Goal: Task Accomplishment & Management: Manage account settings

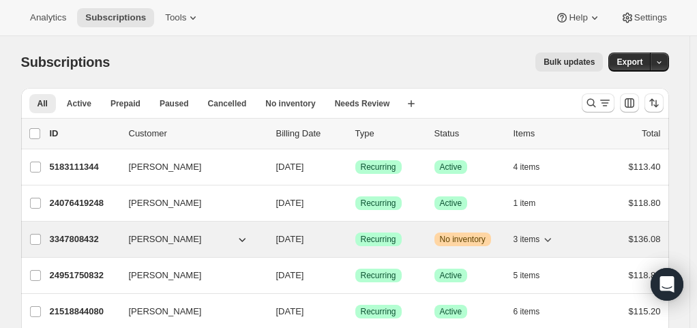
click at [535, 237] on span "3 items" at bounding box center [527, 239] width 27 height 11
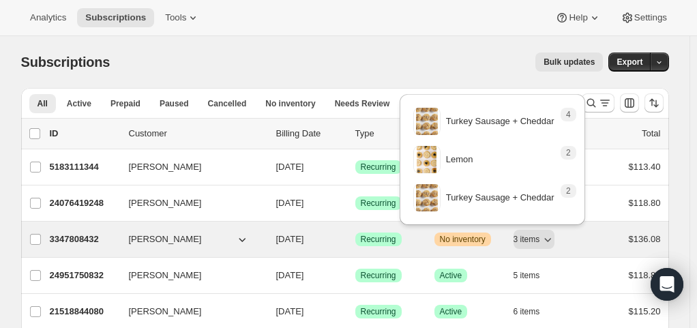
click at [97, 241] on p "3347808432" at bounding box center [84, 240] width 68 height 14
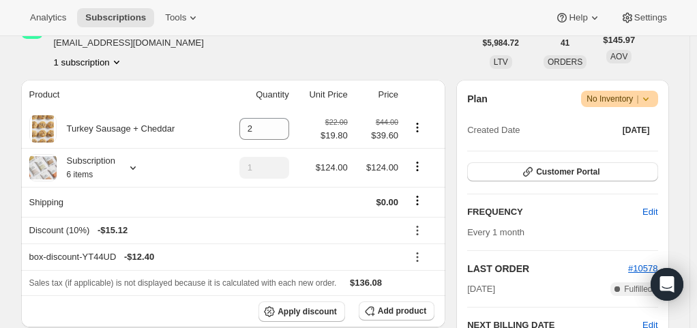
scroll to position [203, 0]
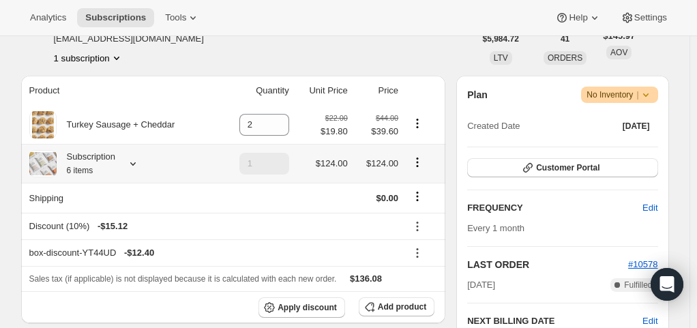
click at [131, 171] on div "Subscription 6 items" at bounding box center [122, 163] width 187 height 27
click at [136, 164] on icon at bounding box center [133, 164] width 14 height 14
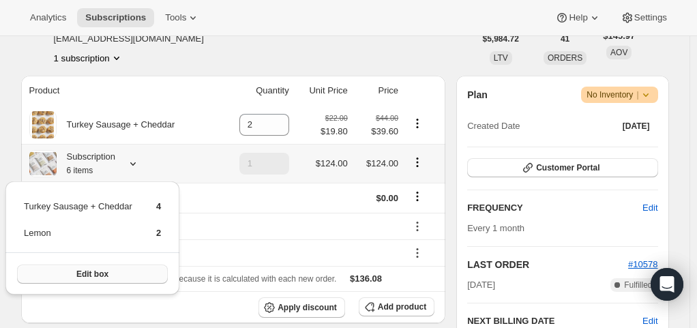
click at [117, 274] on button "Edit box" at bounding box center [92, 274] width 151 height 19
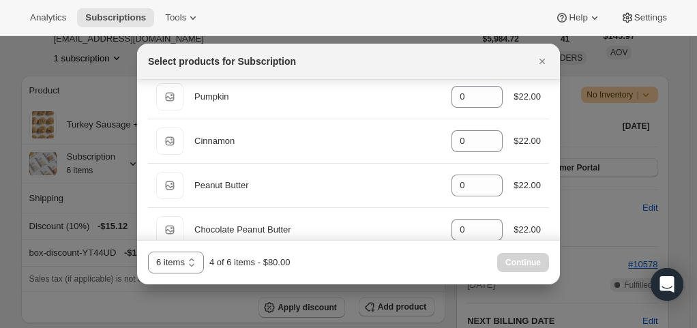
scroll to position [288, 0]
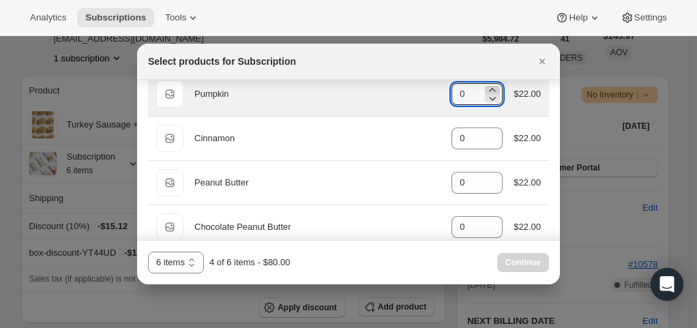
click at [486, 87] on icon ":rem:" at bounding box center [493, 90] width 14 height 14
type input "2"
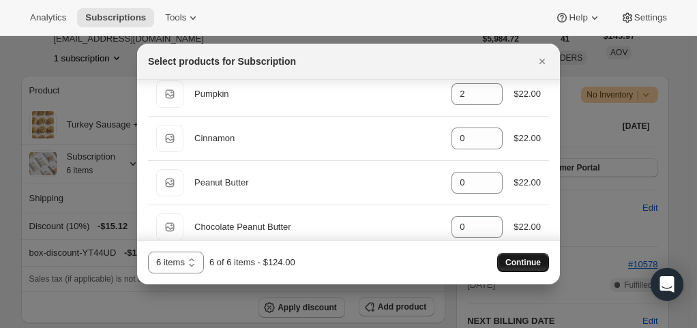
click at [524, 266] on span "Continue" at bounding box center [523, 262] width 35 height 11
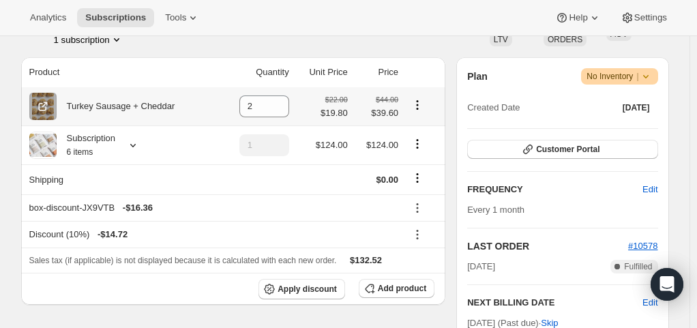
scroll to position [285, 0]
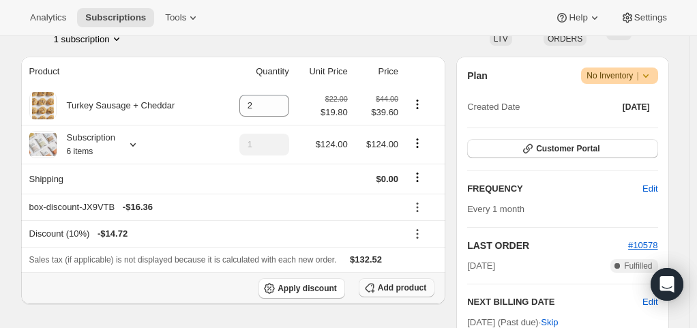
click at [390, 288] on span "Add product" at bounding box center [402, 287] width 48 height 11
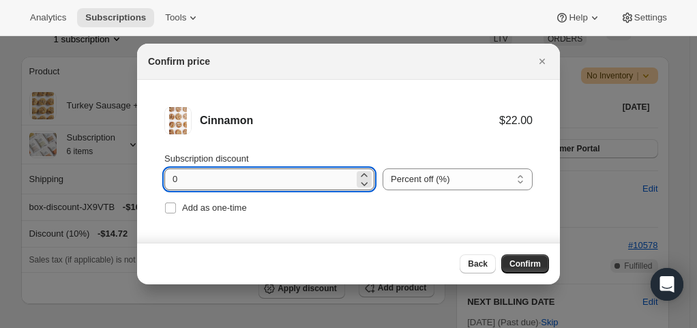
click at [260, 177] on input "0" at bounding box center [259, 180] width 190 height 22
type input "0"
type input "10"
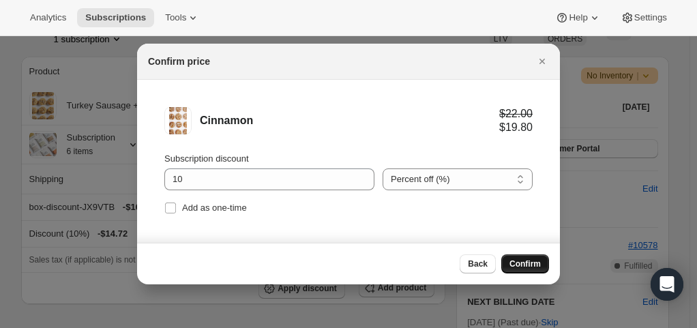
click at [523, 265] on span "Confirm" at bounding box center [525, 264] width 31 height 11
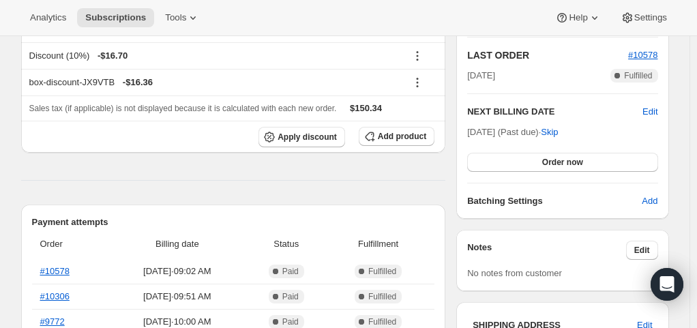
scroll to position [484, 0]
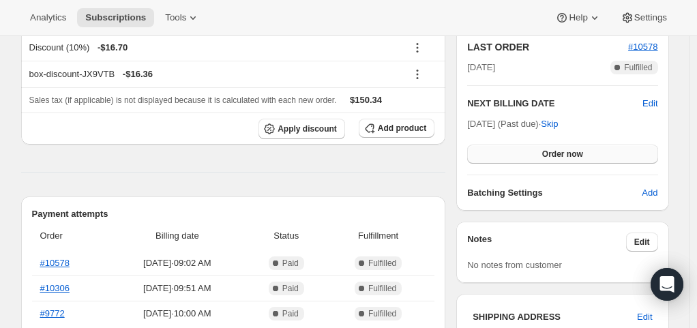
click at [553, 154] on span "Order now" at bounding box center [562, 154] width 41 height 11
click at [553, 154] on span "Click to confirm" at bounding box center [562, 154] width 62 height 11
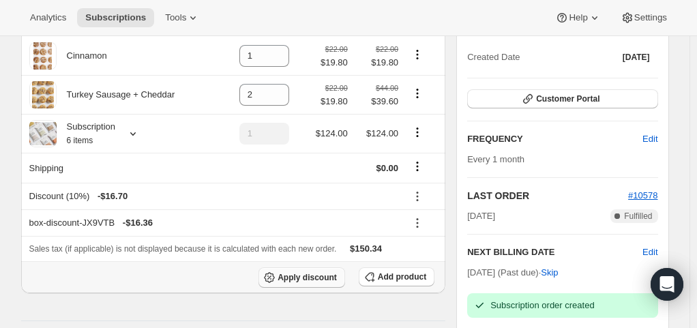
scroll to position [335, 0]
click at [416, 200] on icon at bounding box center [418, 197] width 14 height 14
click at [421, 18] on div "Analytics Subscriptions Tools Help Settings" at bounding box center [348, 18] width 697 height 36
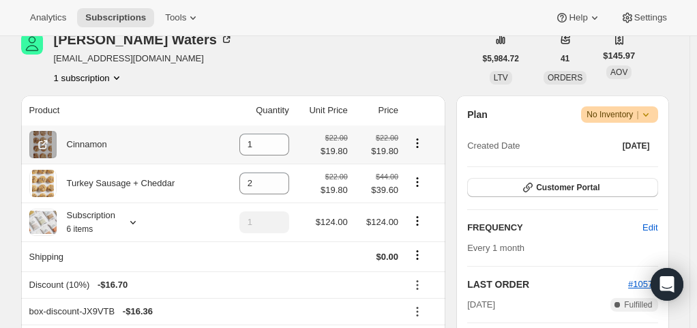
scroll to position [248, 0]
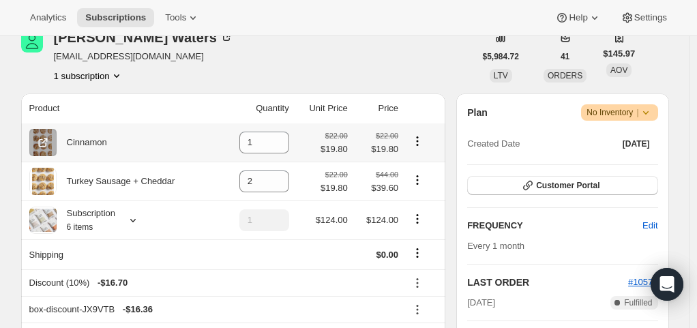
click at [418, 141] on icon "Product actions" at bounding box center [418, 141] width 14 height 14
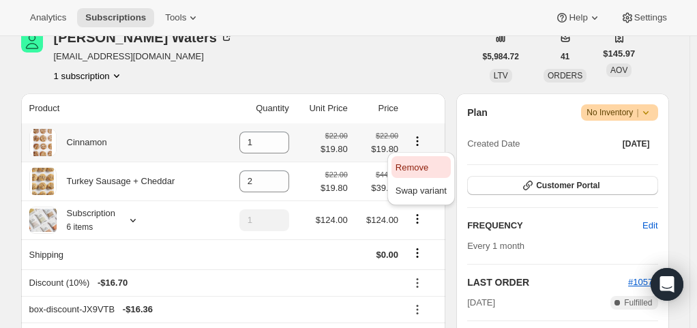
click at [419, 169] on span "Remove" at bounding box center [412, 167] width 33 height 10
type input "0"
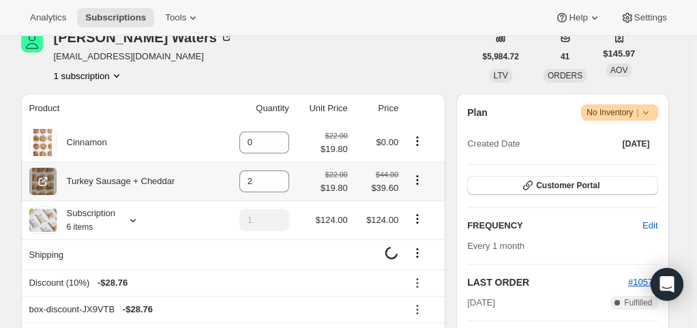
click at [419, 181] on icon "Product actions" at bounding box center [418, 180] width 14 height 14
click at [422, 209] on span "Remove" at bounding box center [412, 206] width 33 height 10
type input "0"
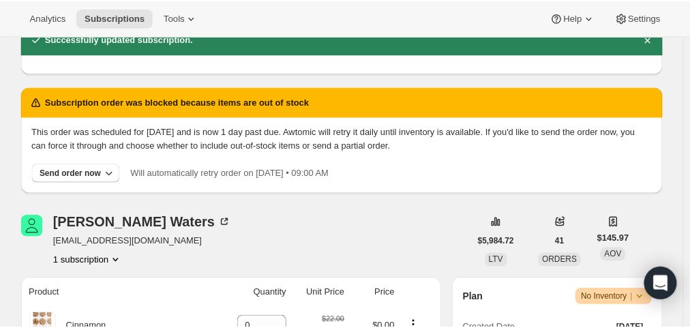
scroll to position [126, 0]
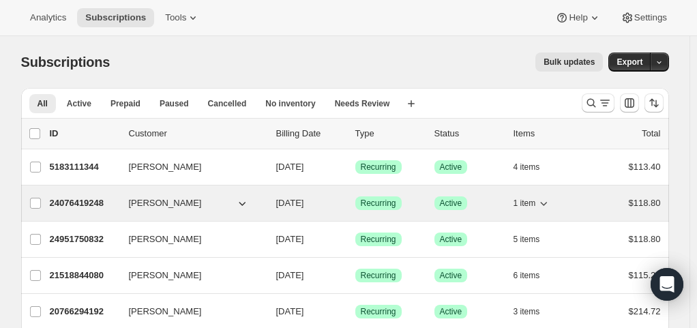
click at [494, 202] on p "Success Active" at bounding box center [469, 203] width 68 height 14
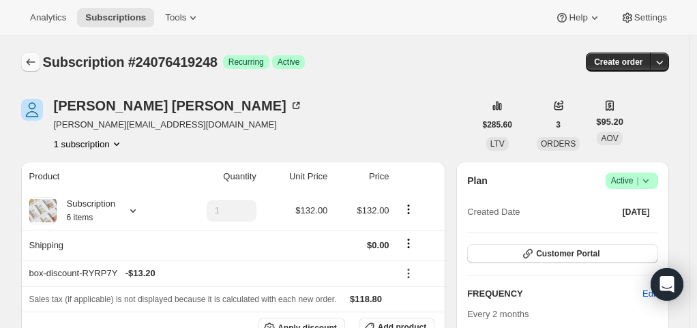
click at [38, 60] on icon "Subscriptions" at bounding box center [31, 62] width 14 height 14
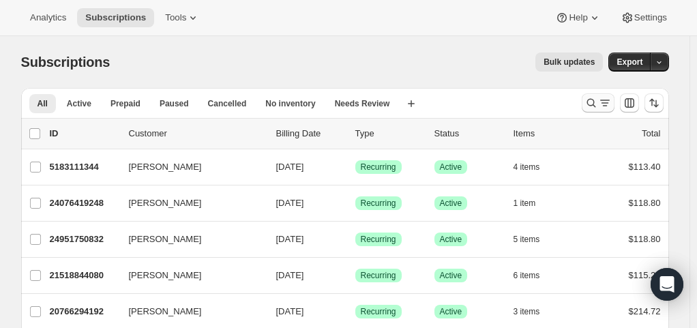
click at [598, 104] on icon "Search and filter results" at bounding box center [592, 103] width 14 height 14
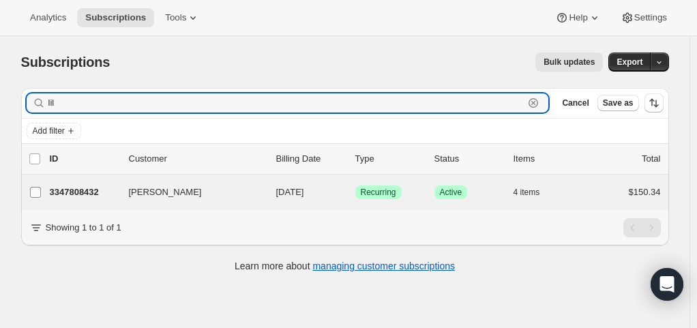
type input "lil"
click at [35, 195] on input "[PERSON_NAME]" at bounding box center [35, 192] width 11 height 11
checkbox input "true"
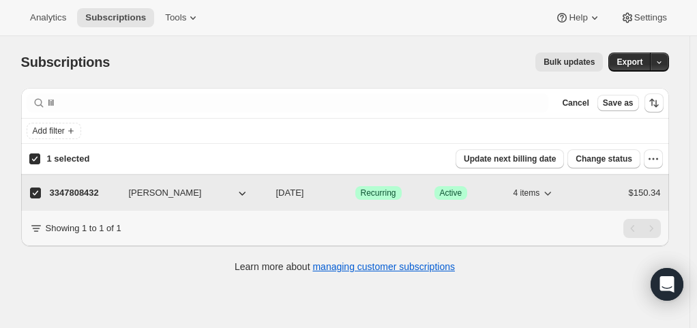
click at [329, 188] on p "09/22/2025" at bounding box center [310, 193] width 68 height 14
checkbox input "false"
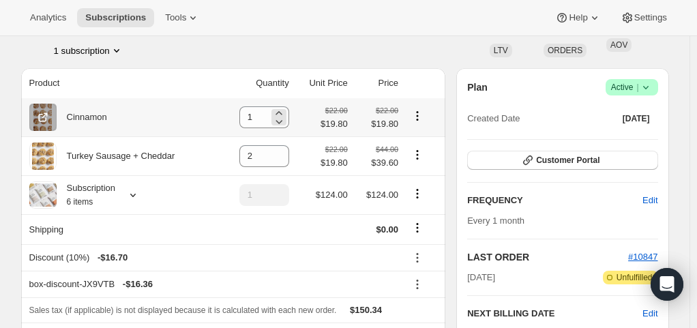
scroll to position [102, 0]
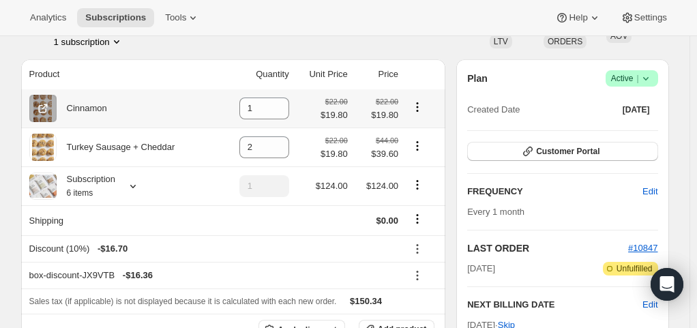
click at [422, 106] on icon "Product actions" at bounding box center [418, 107] width 14 height 14
click at [419, 136] on span "Remove" at bounding box center [412, 133] width 33 height 10
type input "0"
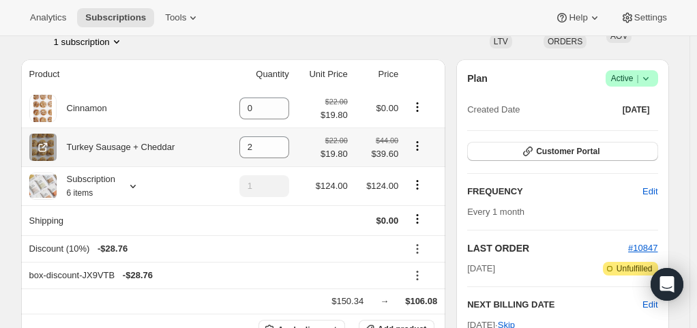
click at [421, 148] on icon "Product actions" at bounding box center [418, 146] width 14 height 14
click at [420, 175] on span "Remove" at bounding box center [412, 172] width 33 height 10
type input "0"
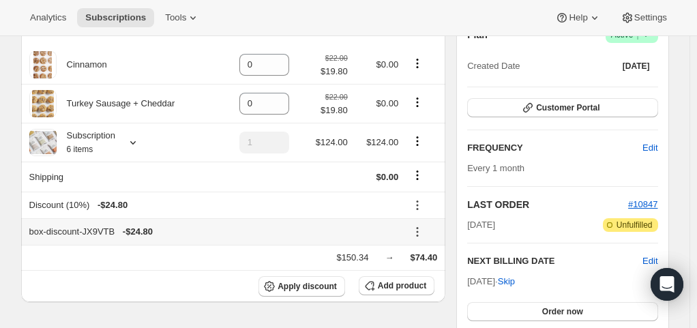
scroll to position [145, 0]
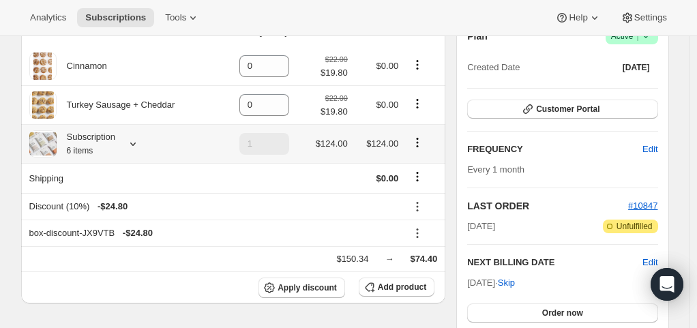
click at [109, 141] on div "Subscription 6 items" at bounding box center [86, 143] width 59 height 27
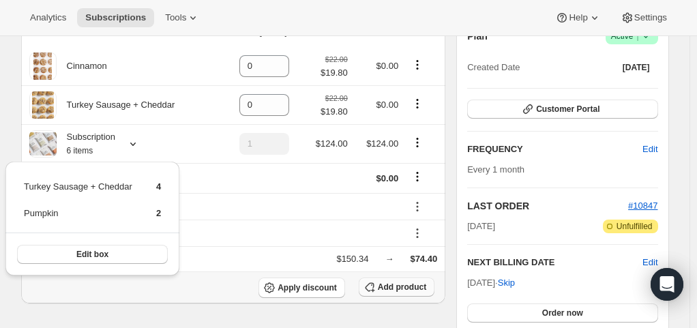
click at [386, 282] on span "Add product" at bounding box center [402, 287] width 48 height 11
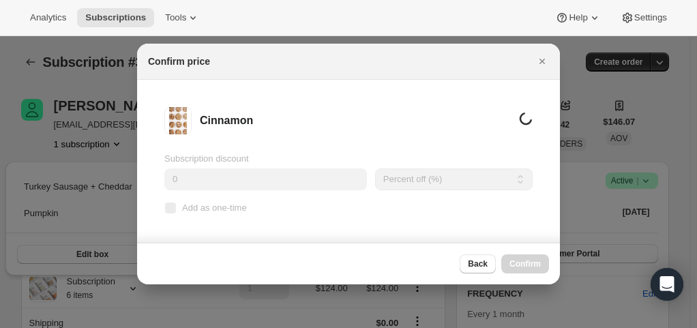
scroll to position [0, 0]
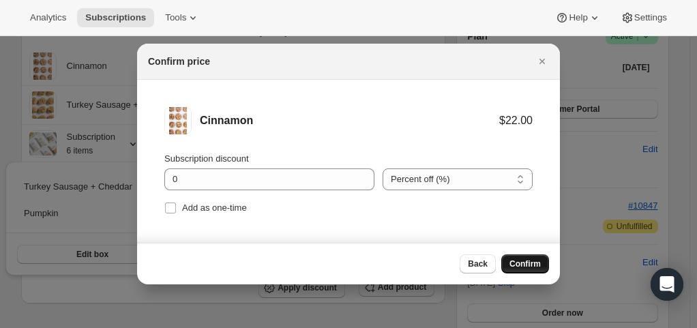
click at [517, 265] on span "Confirm" at bounding box center [525, 264] width 31 height 11
type input "1"
type input "2"
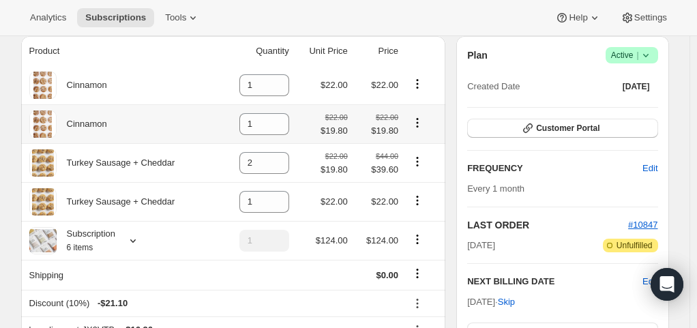
scroll to position [126, 0]
click at [419, 123] on icon "Product actions" at bounding box center [418, 122] width 14 height 14
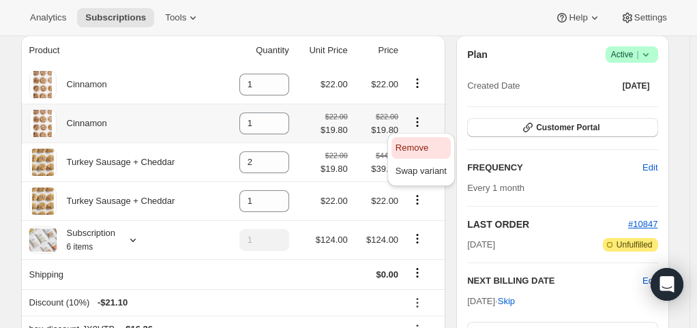
click at [420, 149] on span "Remove" at bounding box center [412, 148] width 33 height 10
type input "0"
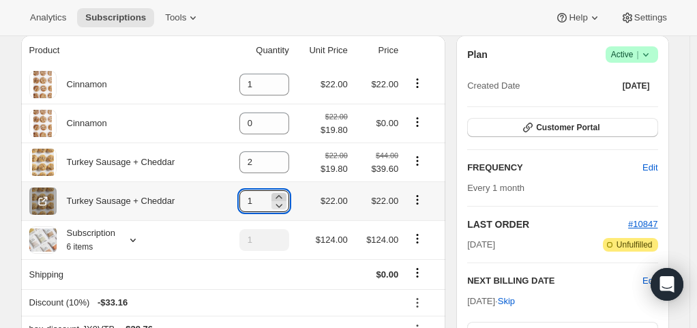
click at [286, 195] on icon at bounding box center [279, 197] width 14 height 14
type input "2"
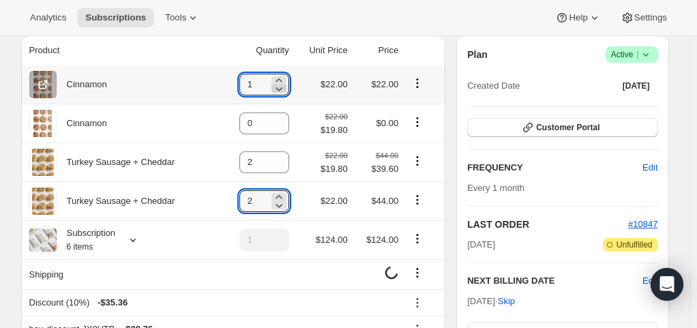
click at [281, 85] on icon at bounding box center [279, 89] width 14 height 14
click at [282, 82] on icon at bounding box center [279, 89] width 14 height 14
click at [282, 80] on icon at bounding box center [279, 79] width 6 height 3
type input "3"
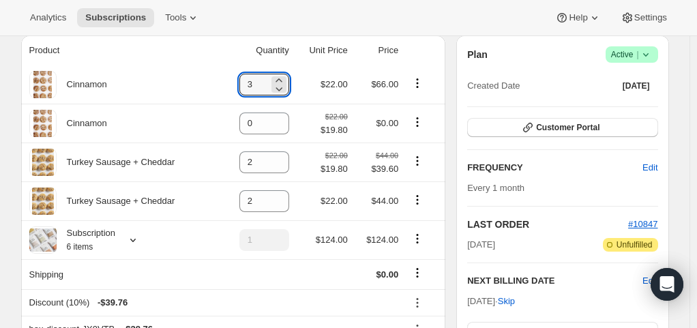
click at [377, 14] on div "Analytics Subscriptions Tools Help Settings" at bounding box center [348, 18] width 697 height 36
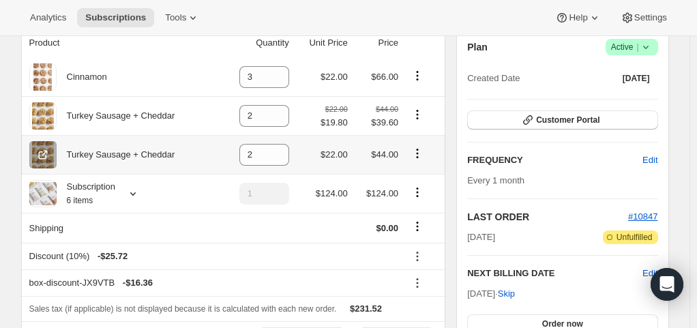
scroll to position [134, 0]
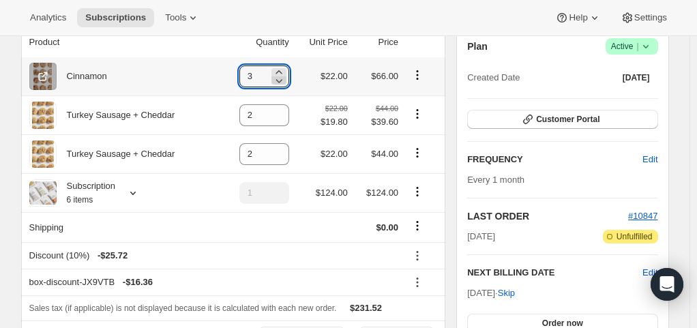
click at [280, 76] on icon at bounding box center [279, 81] width 14 height 14
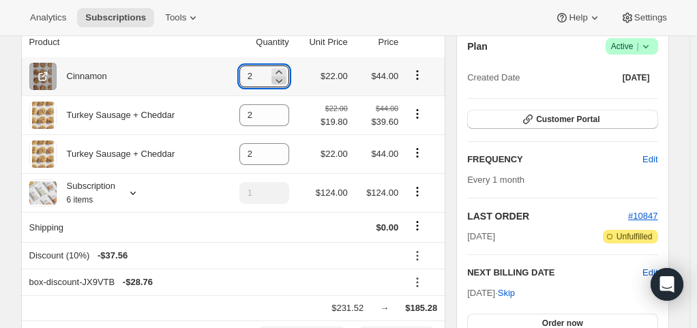
click at [280, 76] on icon at bounding box center [279, 81] width 14 height 14
type input "1"
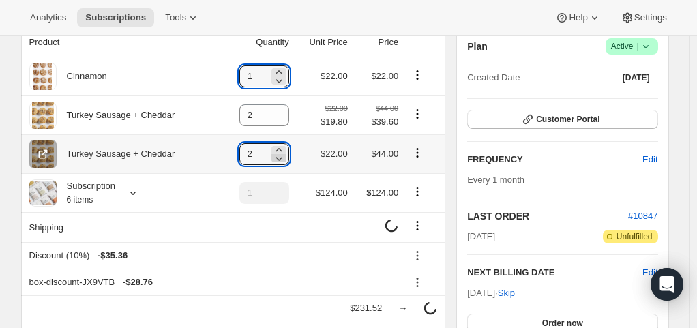
click at [282, 158] on icon at bounding box center [279, 158] width 14 height 14
click at [283, 145] on icon at bounding box center [279, 150] width 14 height 14
type input "2"
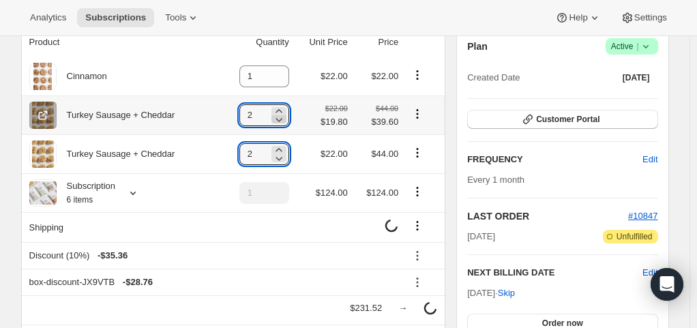
click at [286, 119] on icon at bounding box center [279, 120] width 14 height 14
type input "0"
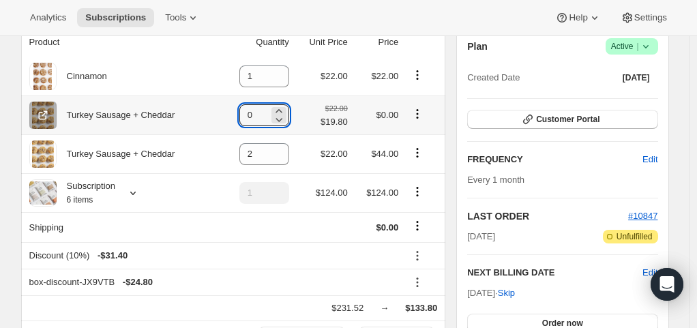
click at [419, 116] on icon "Product actions" at bounding box center [418, 114] width 14 height 14
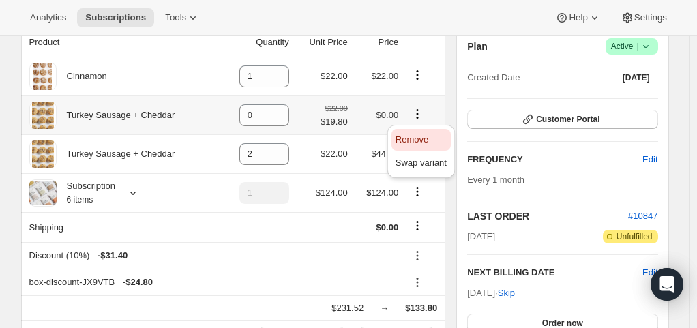
click at [409, 142] on span "Remove" at bounding box center [412, 139] width 33 height 10
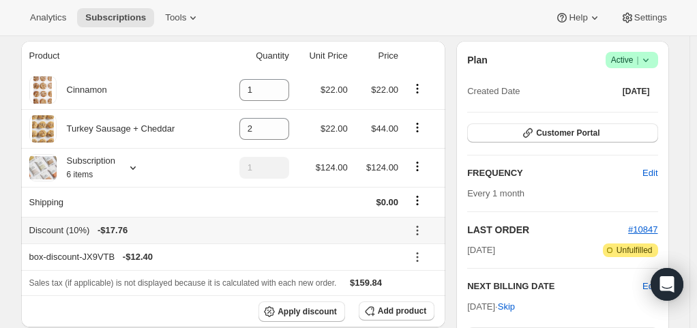
scroll to position [121, 0]
click at [424, 256] on icon at bounding box center [418, 257] width 14 height 14
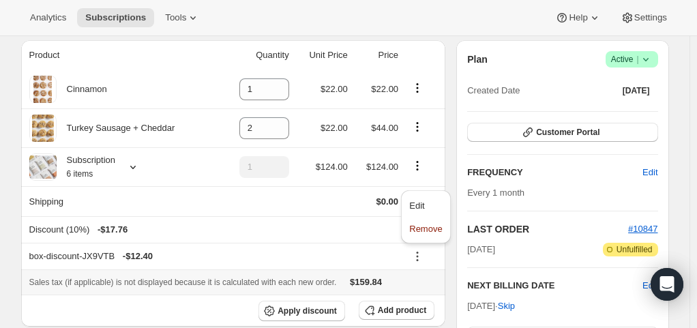
click at [407, 284] on div "Sales tax (if applicable) is not displayed because it is calculated with each n…" at bounding box center [233, 283] width 409 height 14
click at [420, 257] on icon at bounding box center [418, 257] width 14 height 14
click at [412, 212] on span "Edit" at bounding box center [425, 206] width 33 height 14
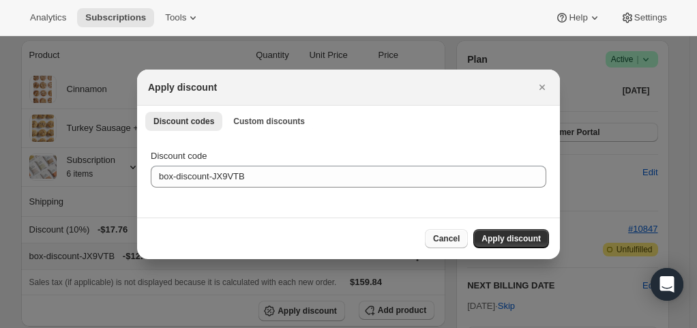
click at [450, 236] on span "Cancel" at bounding box center [446, 238] width 27 height 11
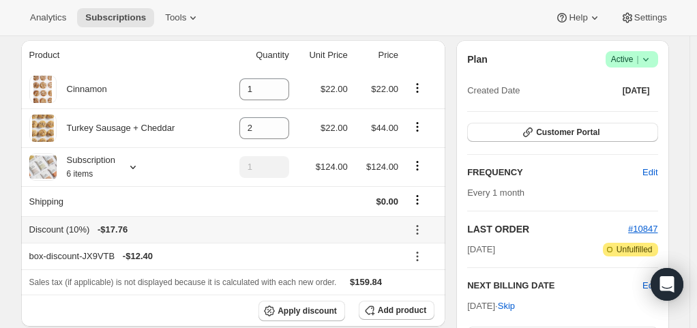
click at [419, 229] on icon at bounding box center [418, 230] width 14 height 14
click at [424, 281] on span "Remove" at bounding box center [425, 277] width 33 height 10
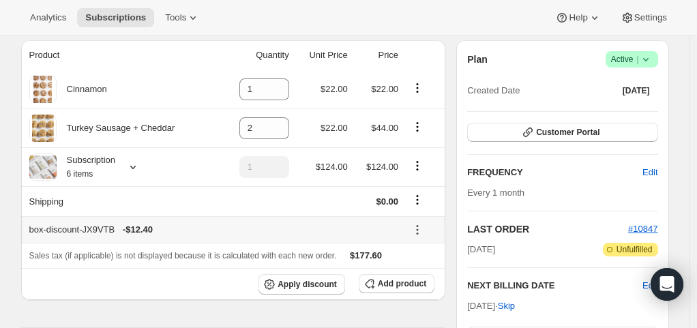
click at [419, 229] on icon at bounding box center [418, 230] width 2 height 2
click at [422, 255] on span "Edit" at bounding box center [416, 254] width 15 height 10
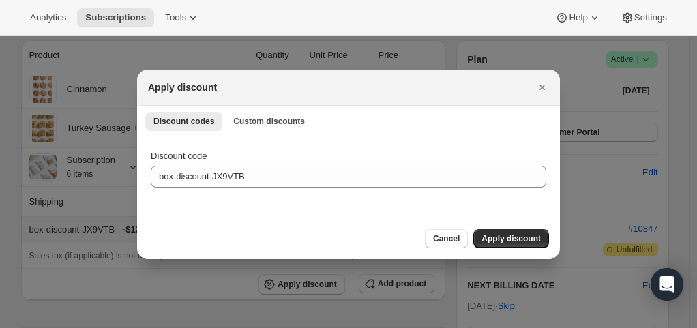
scroll to position [0, 0]
click at [267, 116] on span "Custom discounts" at bounding box center [269, 121] width 72 height 11
select select "indefinitely"
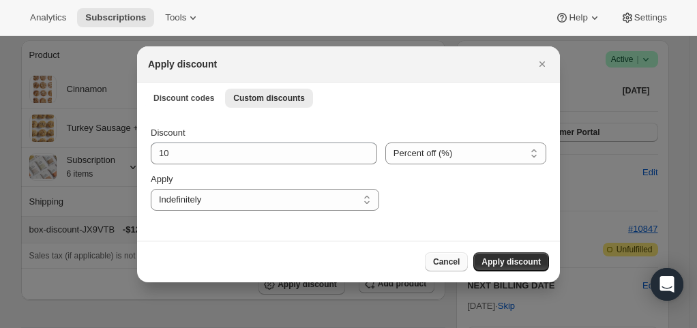
click at [460, 263] on span "Cancel" at bounding box center [446, 262] width 27 height 11
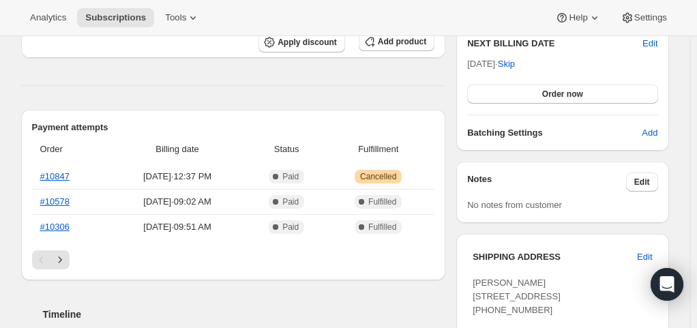
scroll to position [345, 0]
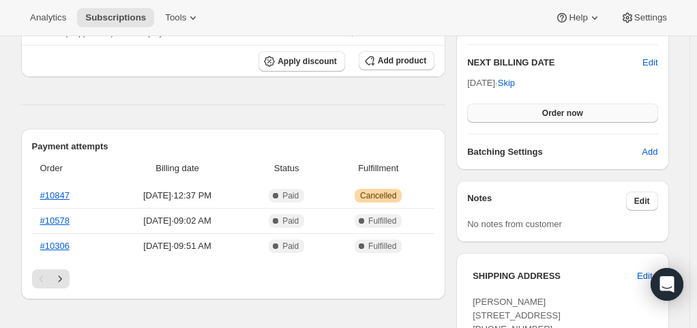
click at [520, 109] on button "Order now" at bounding box center [562, 113] width 190 height 19
click at [520, 109] on button "Click to confirm" at bounding box center [562, 113] width 190 height 19
